Goal: Check status: Check status

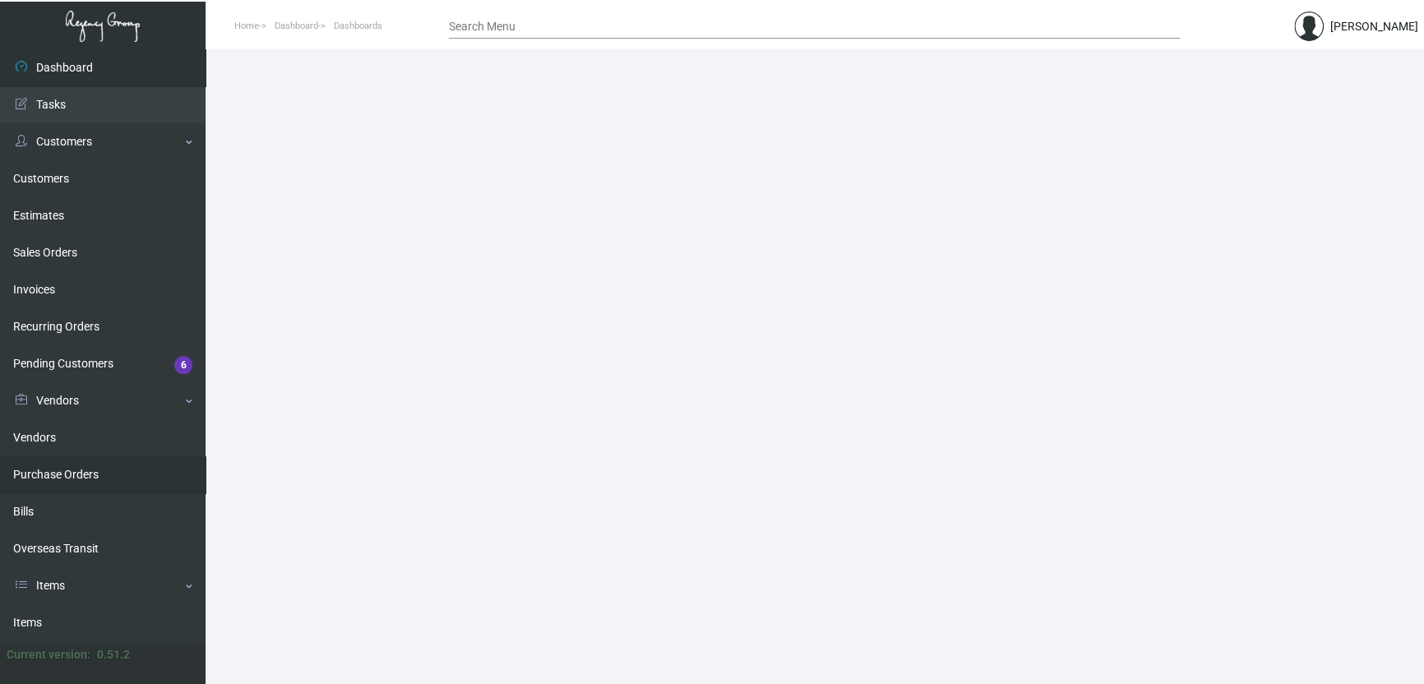
click at [113, 471] on link "Purchase Orders" at bounding box center [103, 474] width 206 height 37
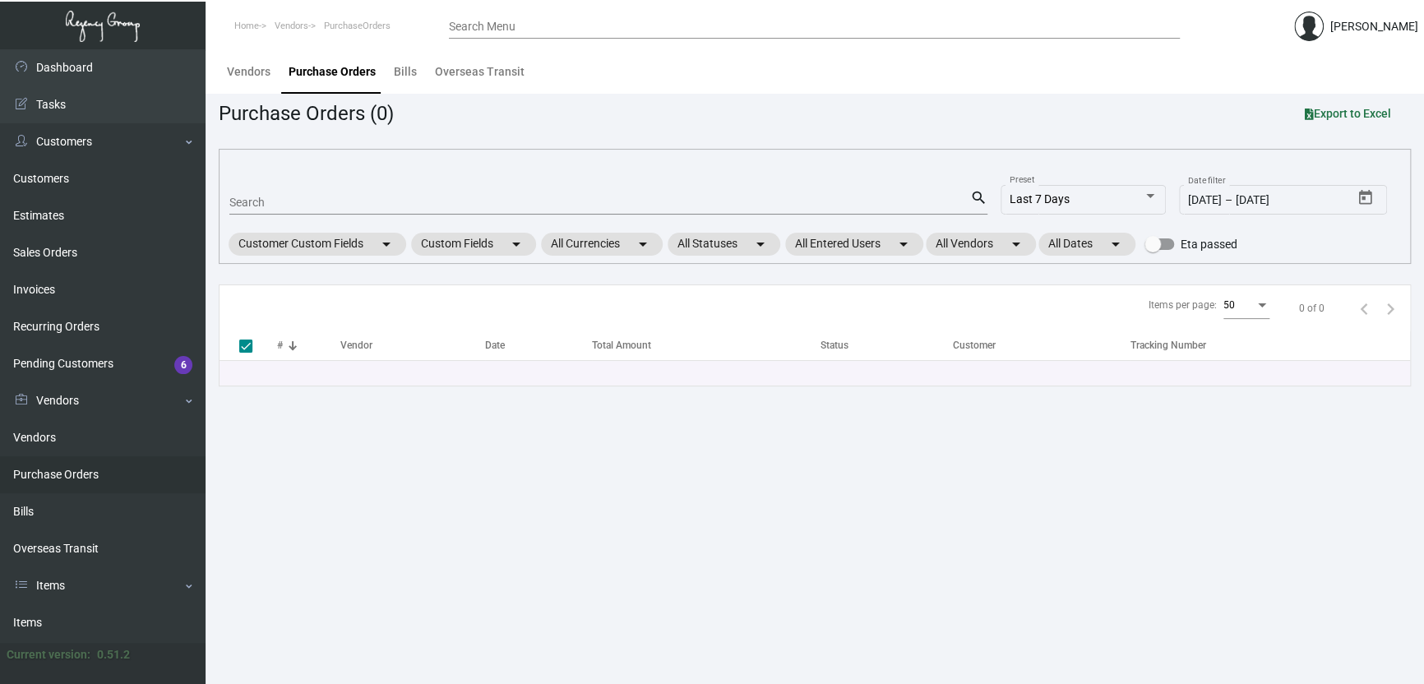
click at [308, 192] on div "Search" at bounding box center [599, 201] width 741 height 25
click at [483, 192] on div "Search" at bounding box center [599, 201] width 741 height 25
paste input "108081"
type input "108081"
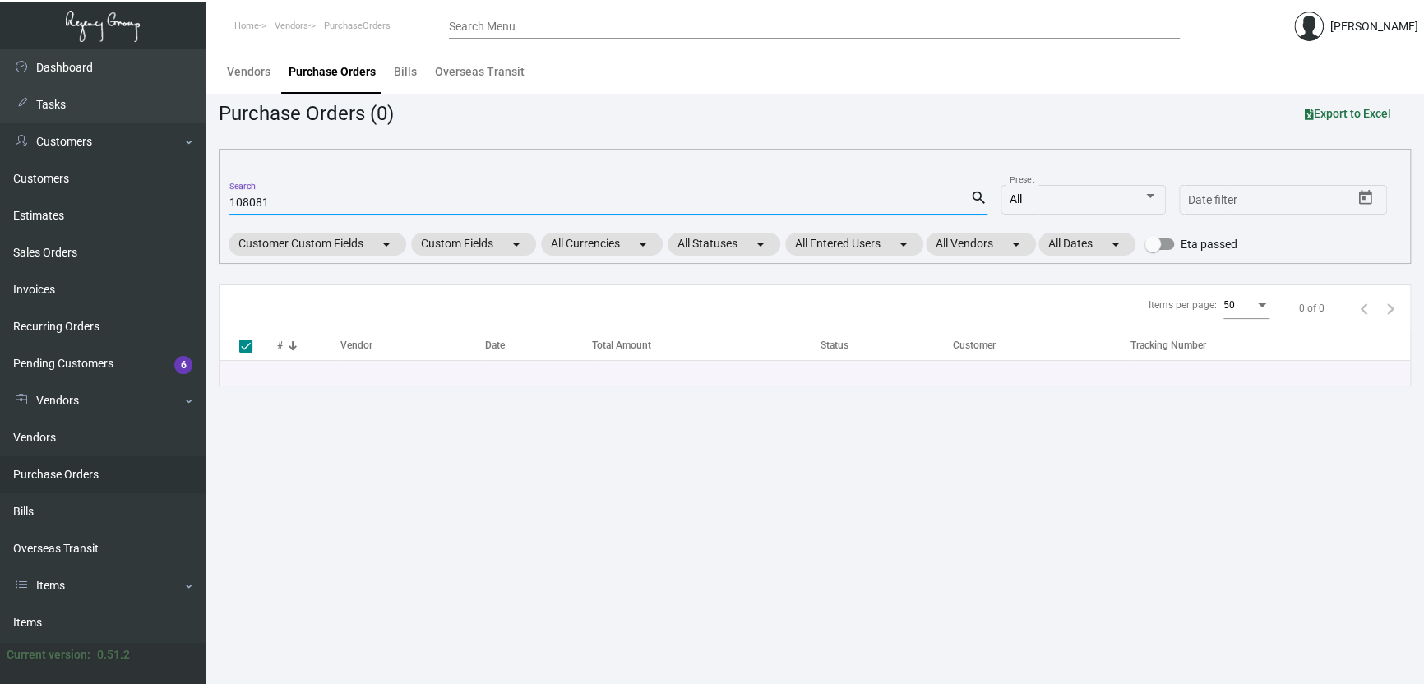
checkbox input "false"
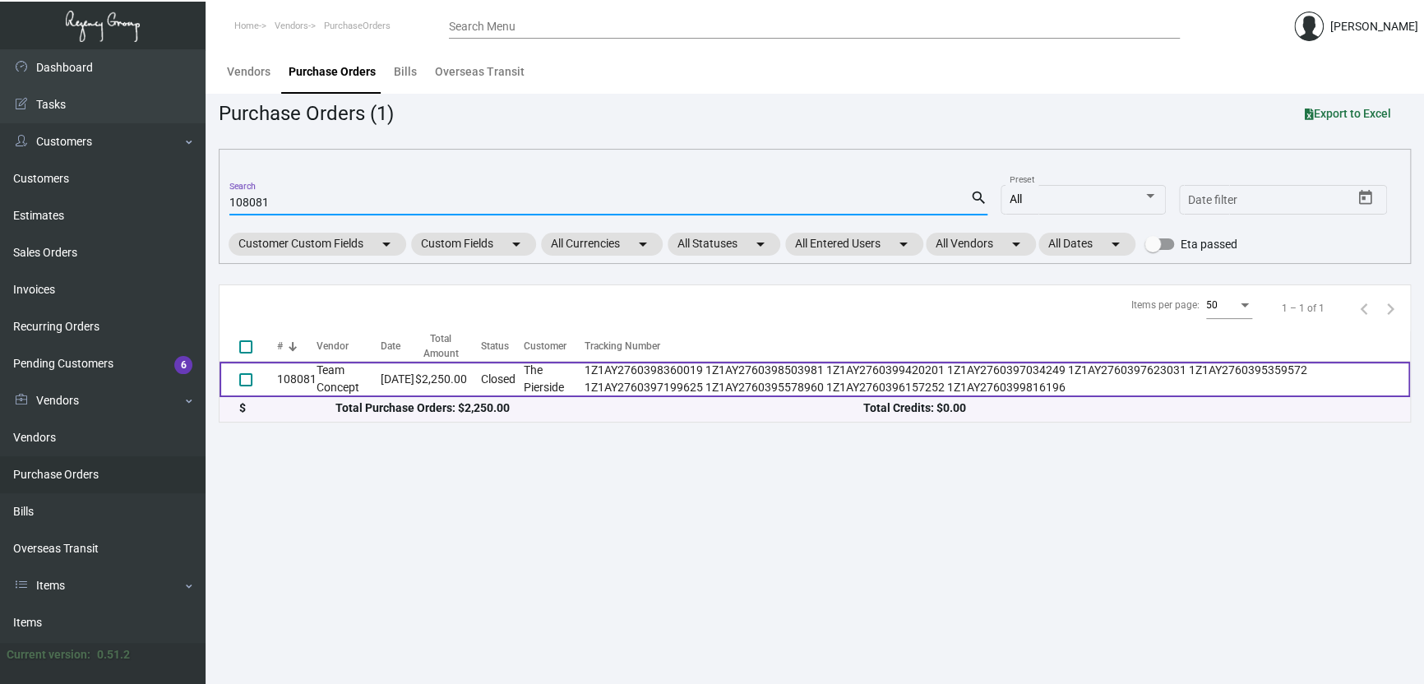
type input "108081"
click at [280, 373] on td "108081" at bounding box center [296, 379] width 39 height 35
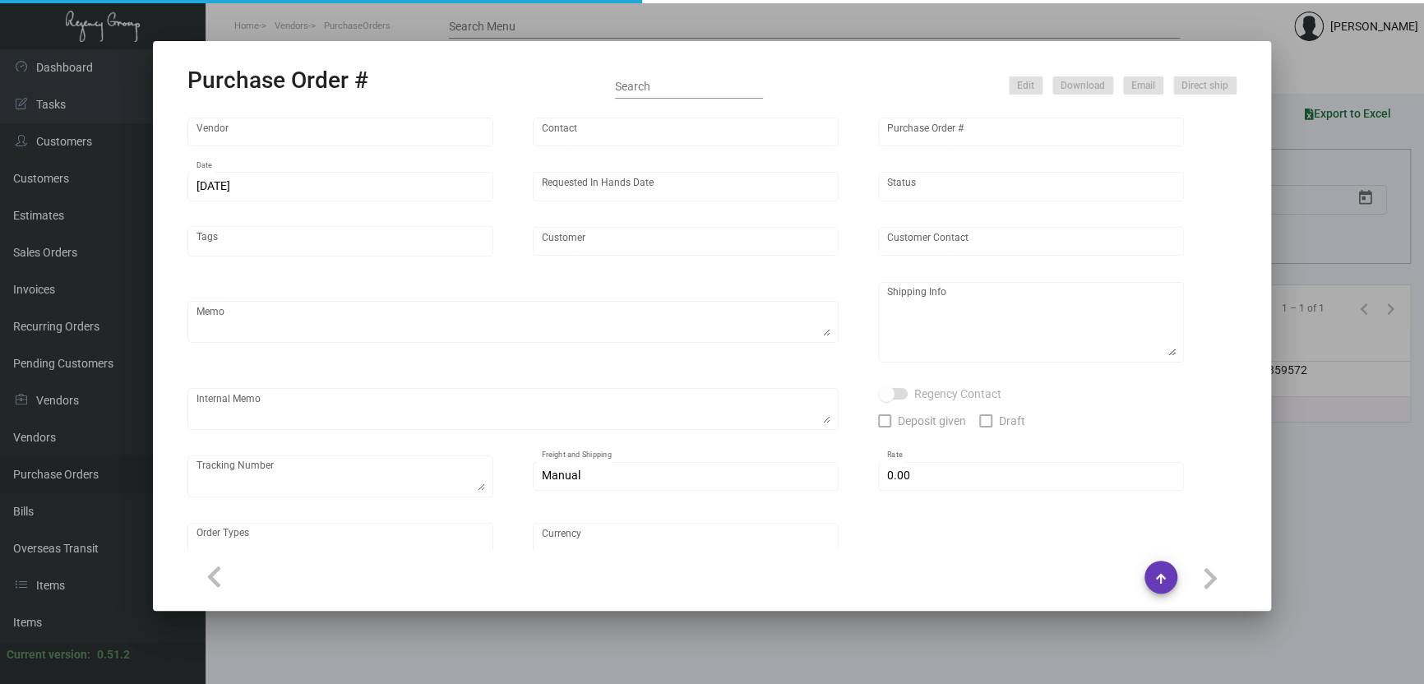
type input "Team Concept"
type input "[PERSON_NAME]"
type input "108081"
type input "[DATE]"
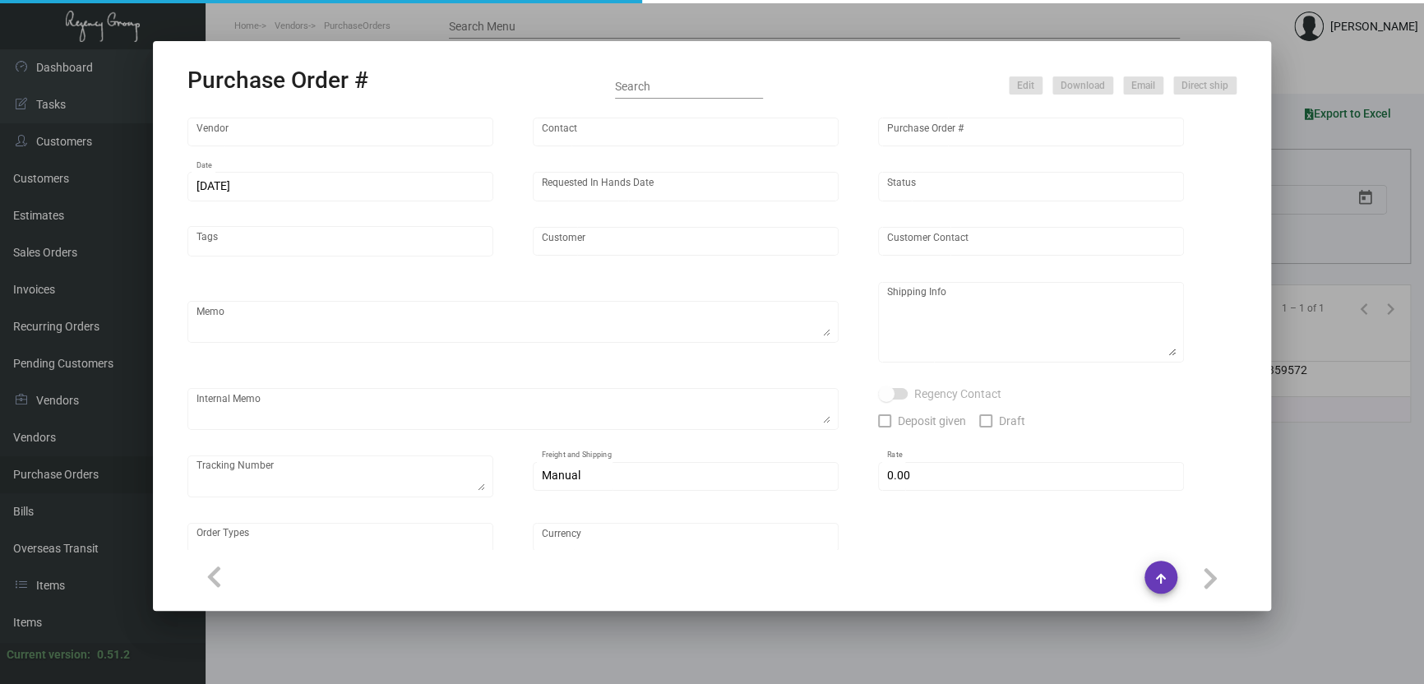
type input "The Pierside"
type input "[PERSON_NAME]"
type textarea "Reorder - Purchase Order #105473 / Please reach out to SH for UPS labels."
type textarea "Regency Group LA [STREET_ADDRESS]"
type textarea "Label provided to vendor to ship to LA Warehouse. UPS Ground Cost $94.40"
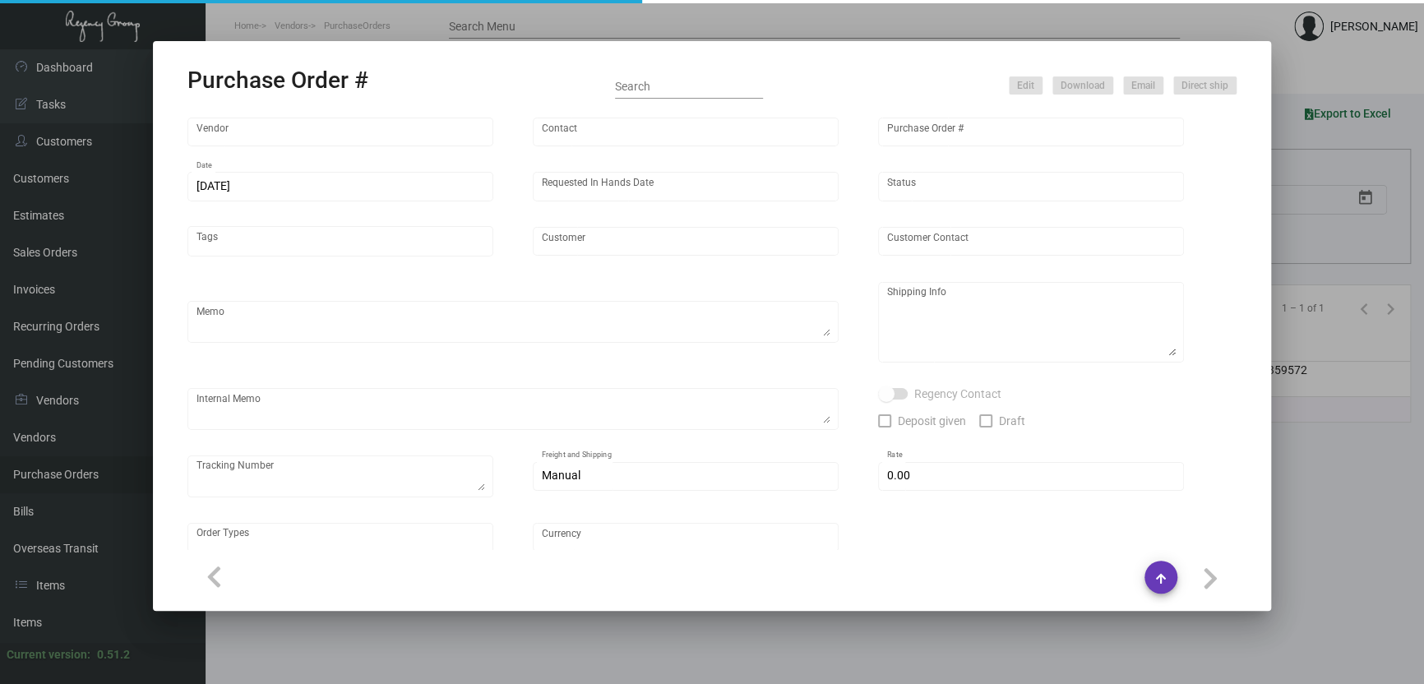
type textarea "1Z1AY2760398360019 1Z1AY2760398503981 1Z1AY2760399420201 1Z1AY2760397034249 1Z1…"
type input "$ 0.00"
type input "United States Dollar $"
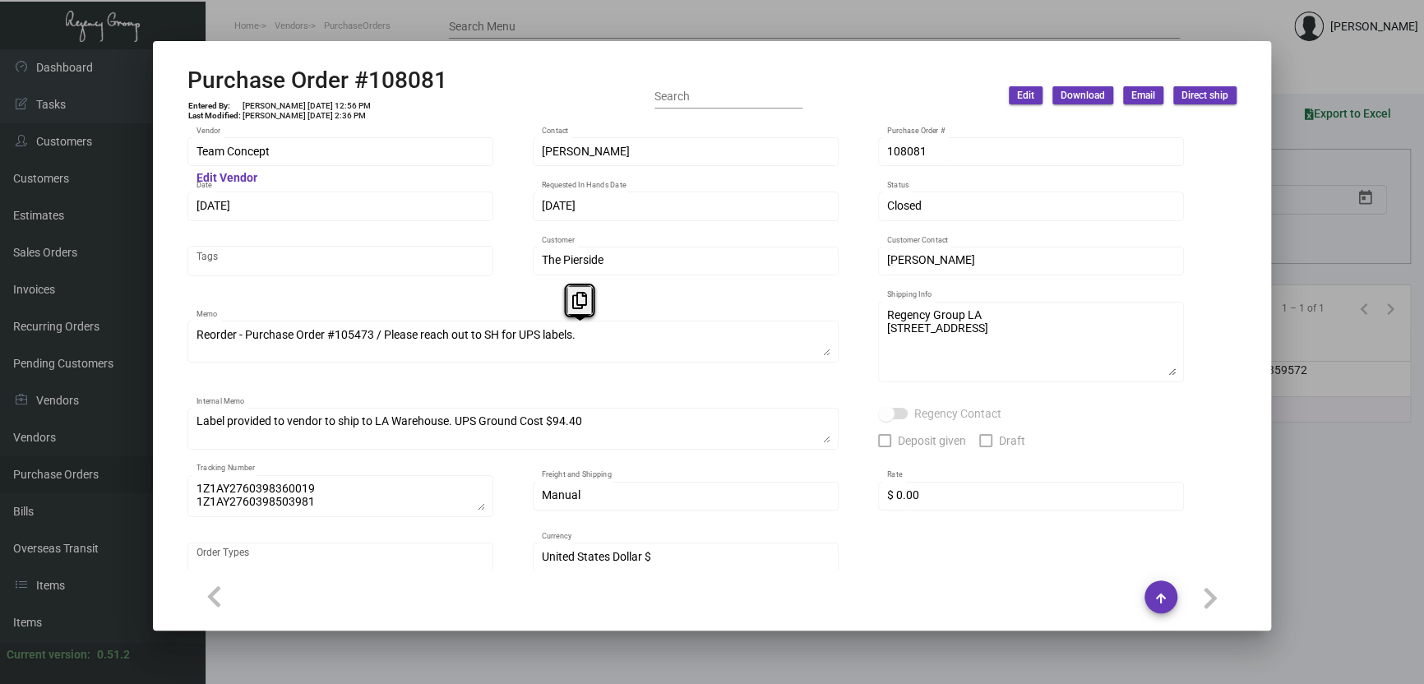
click at [641, 303] on div "Team Concept Vendor Edit Vendor [PERSON_NAME] Contact 108081 Purchase Order # […" at bounding box center [712, 363] width 1049 height 456
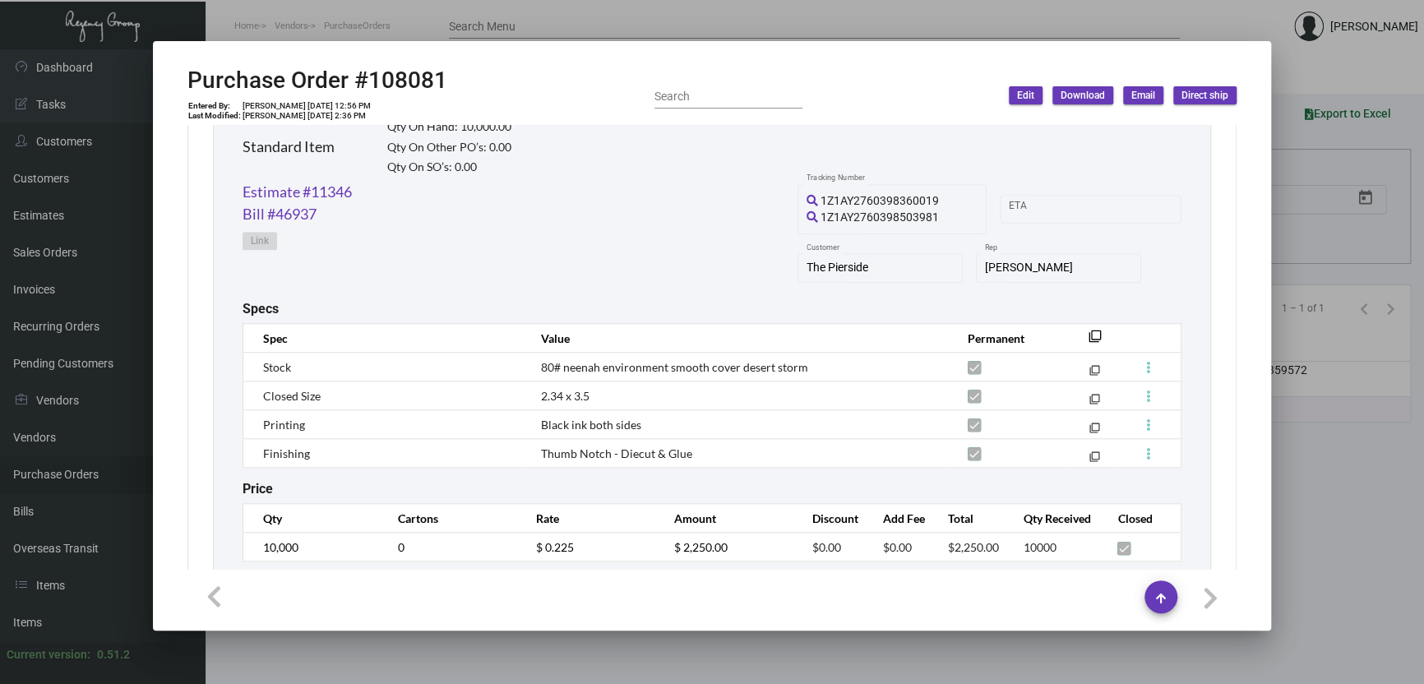
scroll to position [867, 0]
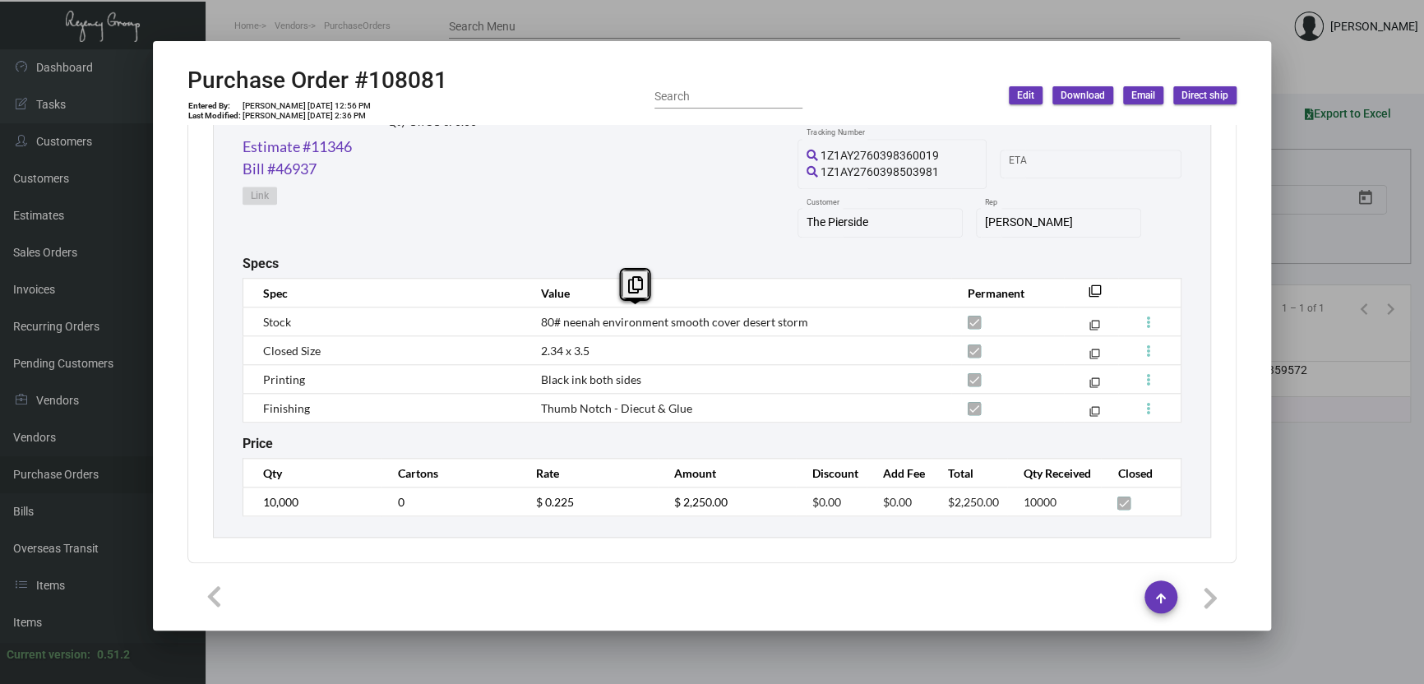
drag, startPoint x: 538, startPoint y: 317, endPoint x: 734, endPoint y: 322, distance: 195.8
click at [734, 322] on span "80# neenah environment smooth cover desert storm" at bounding box center [674, 322] width 267 height 14
copy span "80# neenah environment smooth cover"
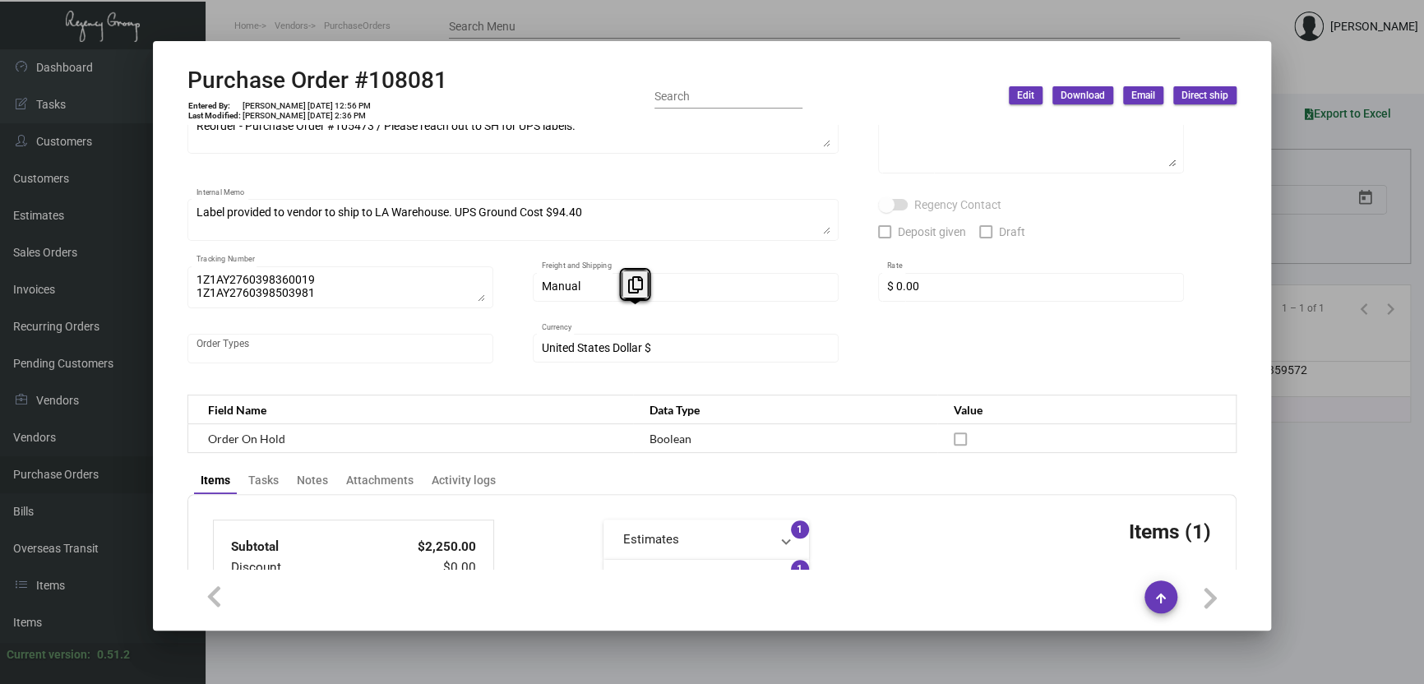
scroll to position [0, 0]
